Goal: Transaction & Acquisition: Purchase product/service

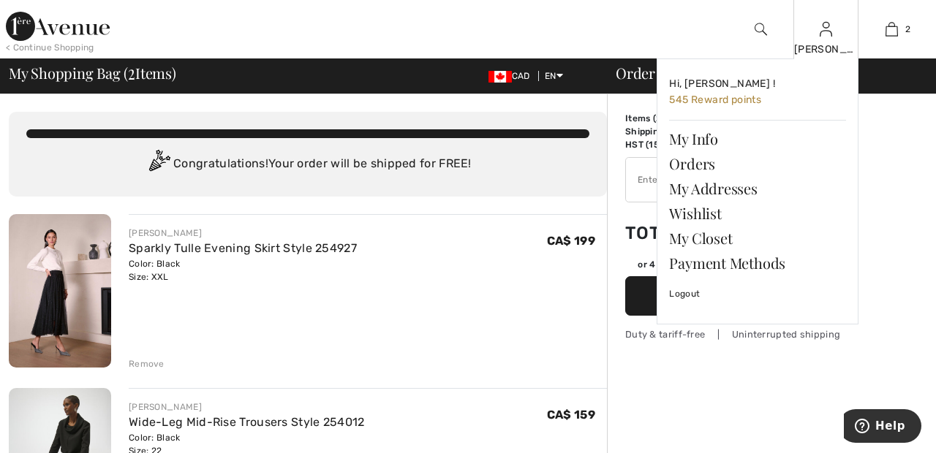
click at [831, 31] on img at bounding box center [826, 29] width 12 height 18
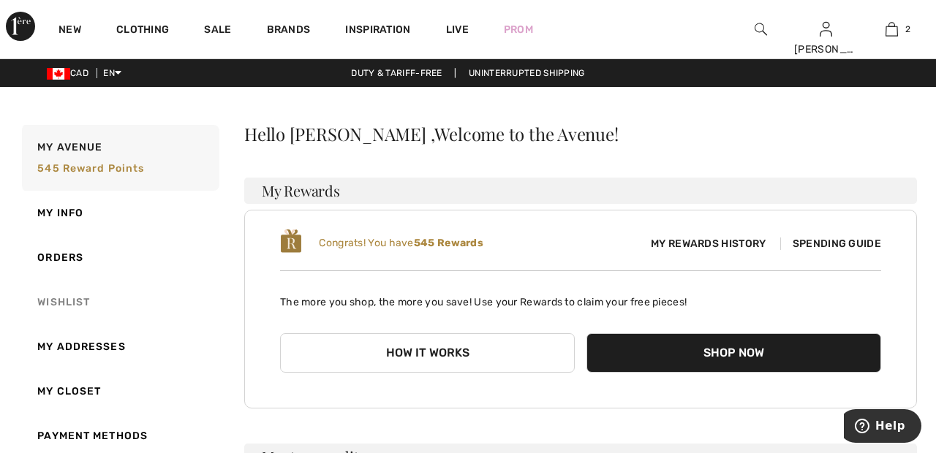
click at [77, 298] on link "Wishlist" at bounding box center [119, 302] width 200 height 45
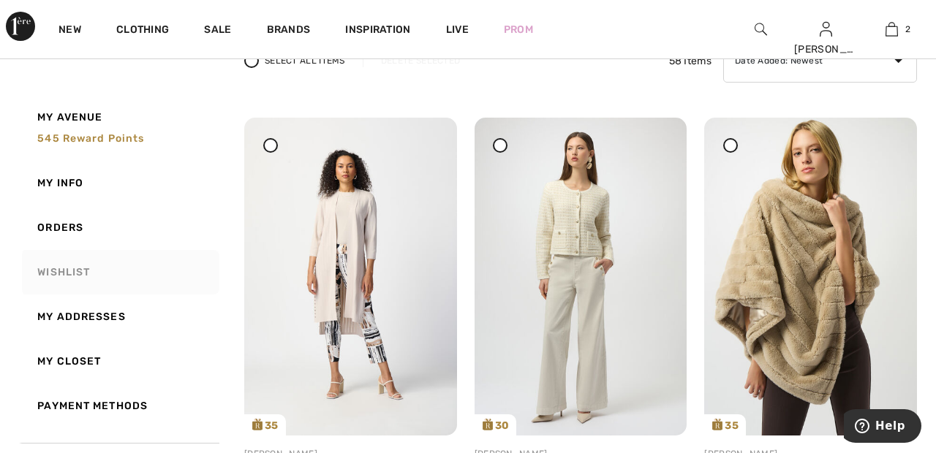
scroll to position [140, 0]
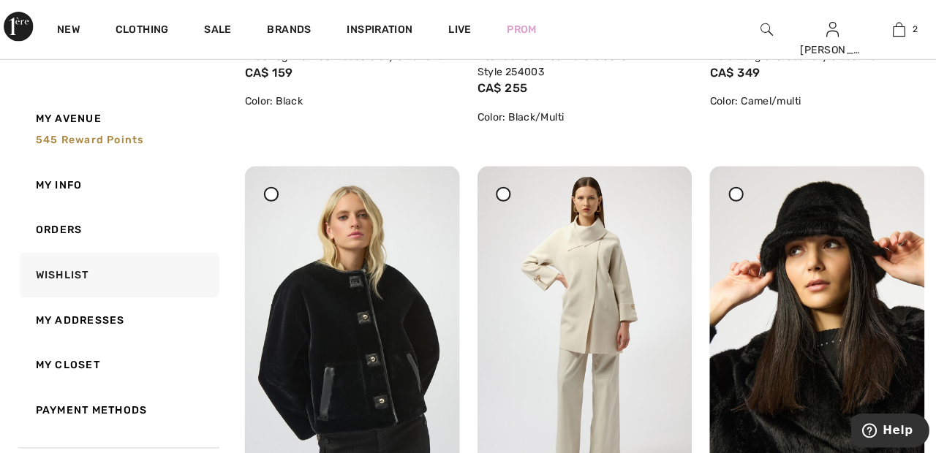
scroll to position [3278, 0]
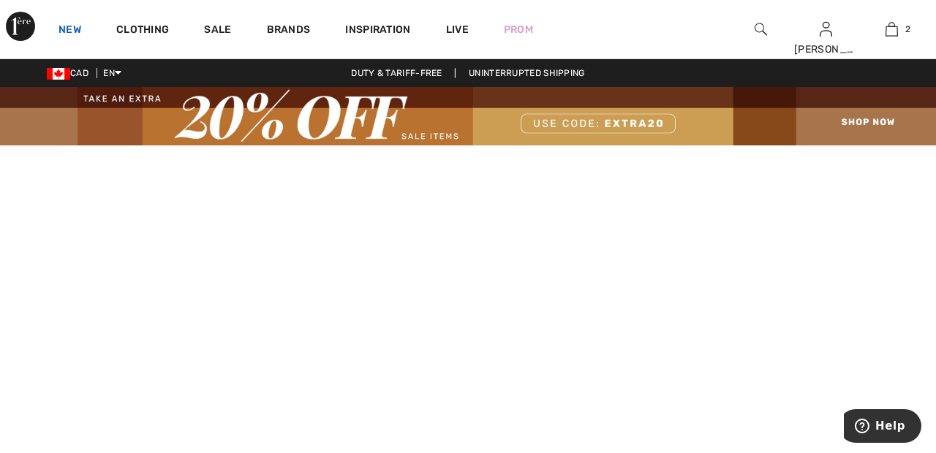
click at [78, 26] on link "New" at bounding box center [69, 30] width 23 height 15
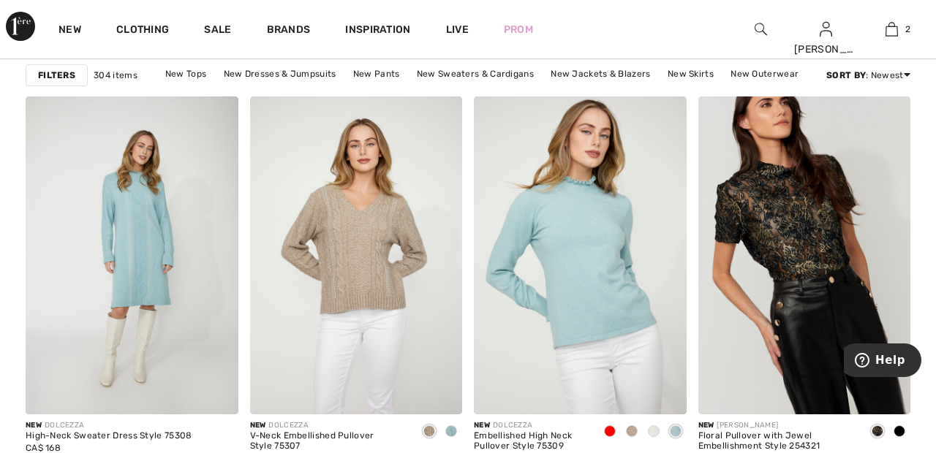
scroll to position [1000, 0]
click at [383, 239] on img at bounding box center [356, 255] width 213 height 319
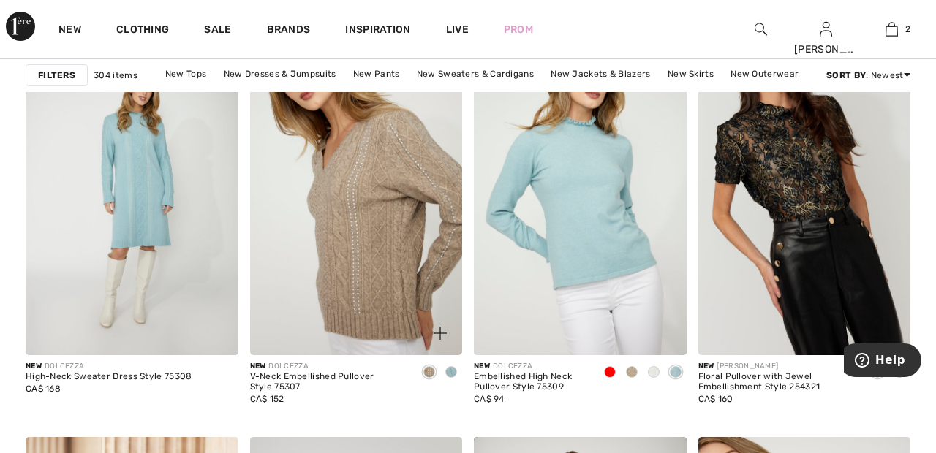
scroll to position [1070, 0]
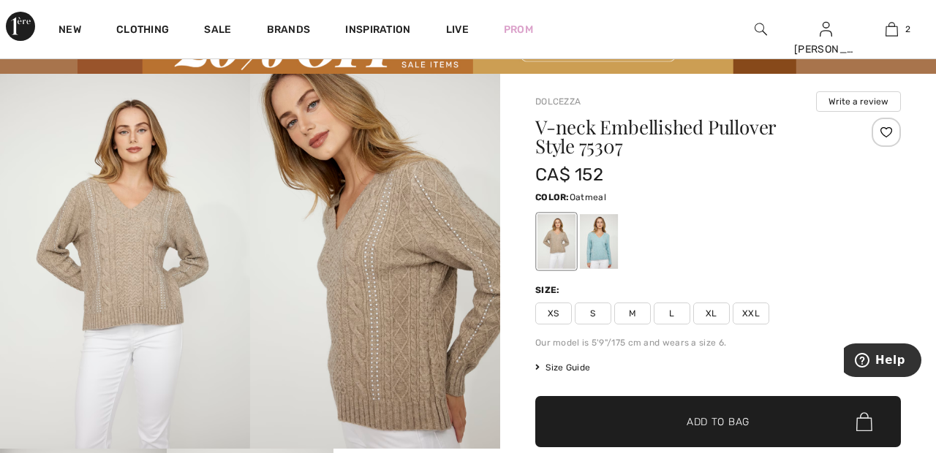
click at [148, 237] on img at bounding box center [125, 261] width 250 height 375
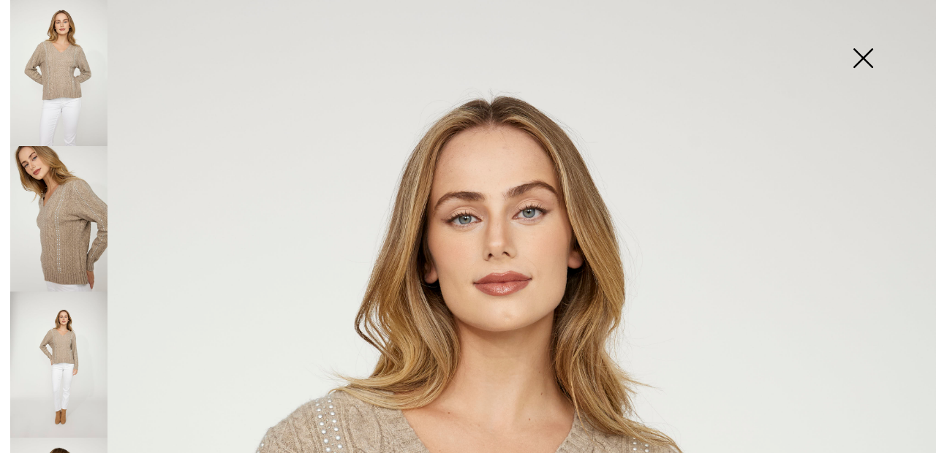
click at [864, 42] on img at bounding box center [862, 59] width 73 height 75
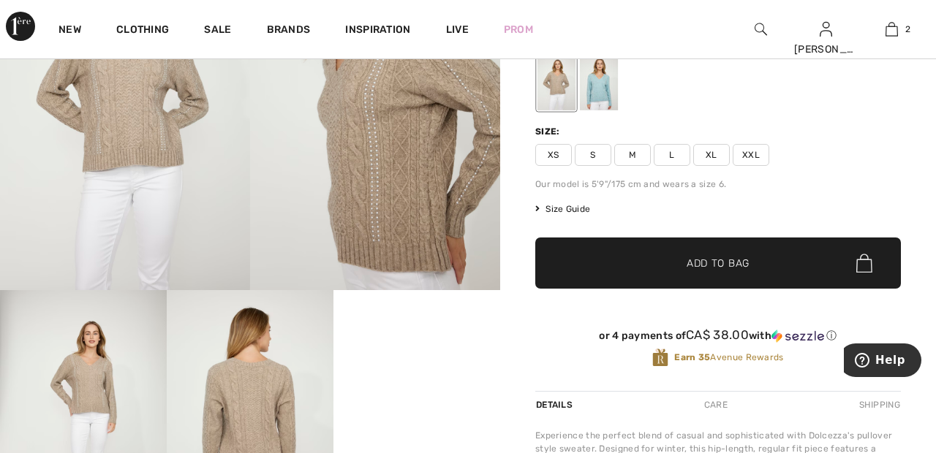
scroll to position [230, 0]
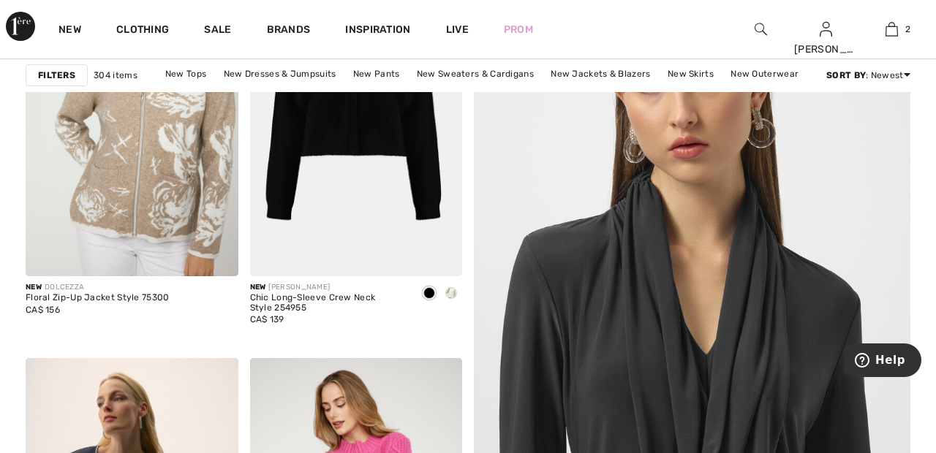
scroll to position [47, 0]
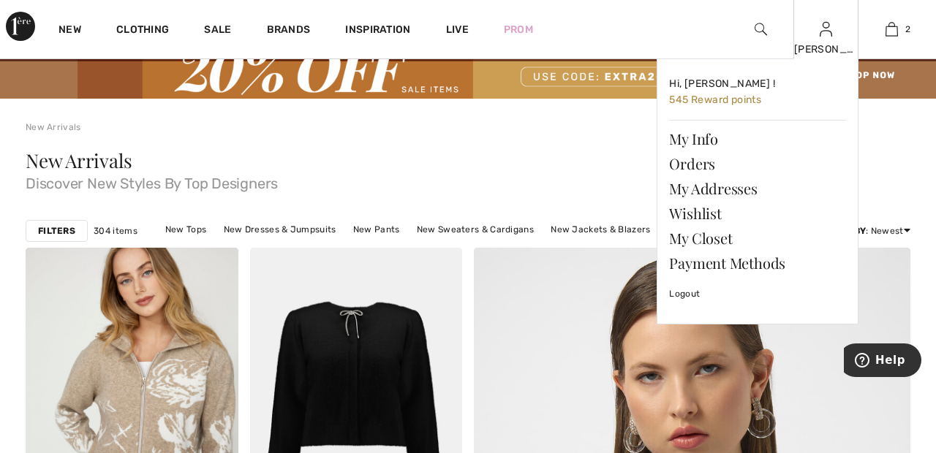
click at [823, 29] on img at bounding box center [826, 29] width 12 height 18
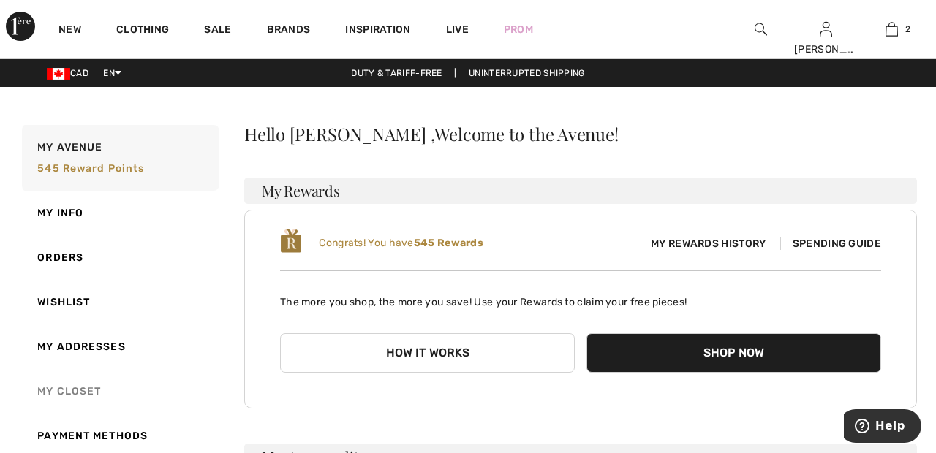
click at [76, 397] on link "My Closet" at bounding box center [119, 391] width 200 height 45
